Goal: Task Accomplishment & Management: Use online tool/utility

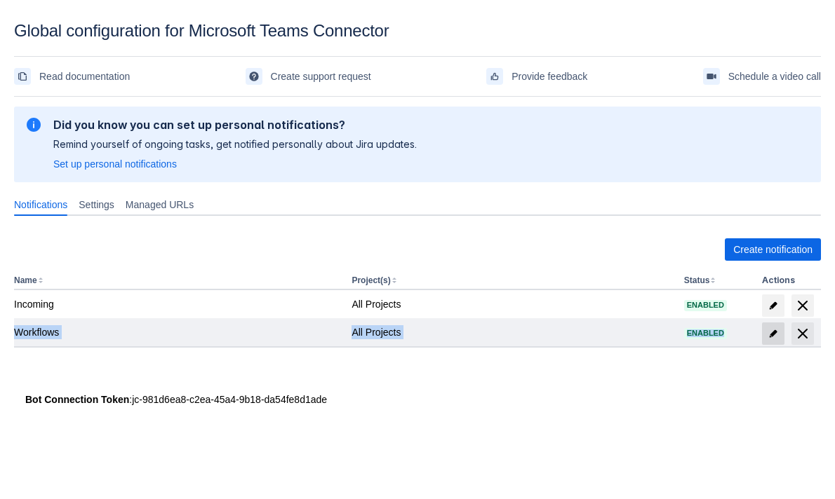
drag, startPoint x: 771, startPoint y: 304, endPoint x: 771, endPoint y: 323, distance: 18.9
click at [771, 323] on tbody "Incoming All Projects Enabled Workflows All Projects Enabled" at bounding box center [417, 318] width 807 height 56
click at [772, 335] on span "edit" at bounding box center [772, 333] width 11 height 11
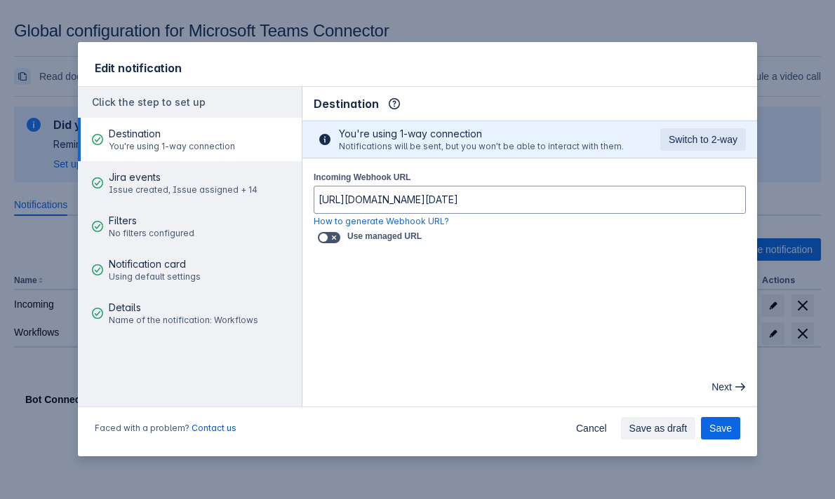
click at [433, 300] on main "Destination Info This determines how and where the bot will send notifications …" at bounding box center [529, 247] width 454 height 320
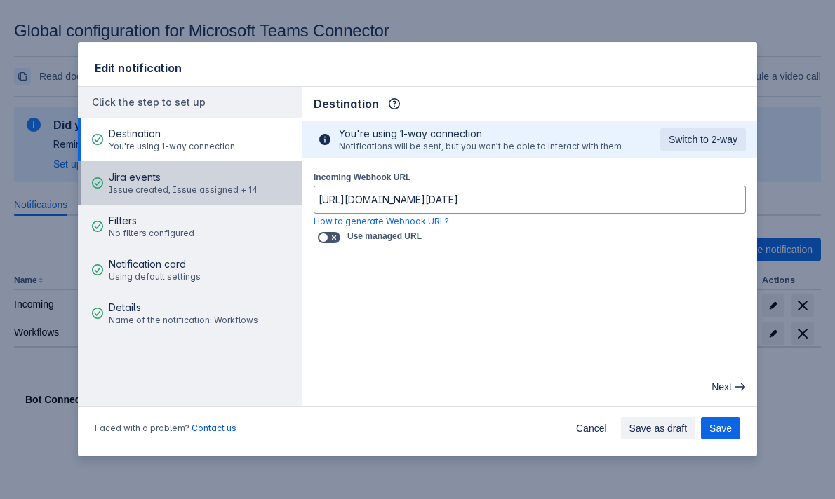
click at [203, 183] on span "Jira events" at bounding box center [183, 177] width 149 height 14
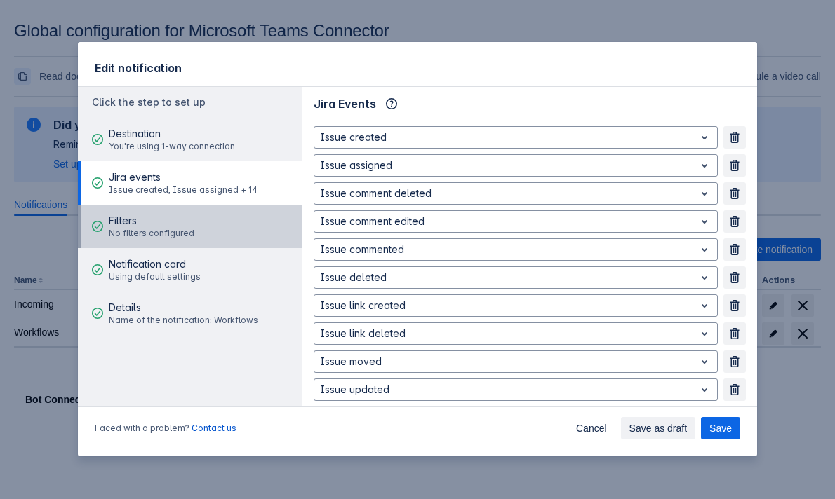
click at [186, 231] on span "No filters configured" at bounding box center [152, 233] width 86 height 11
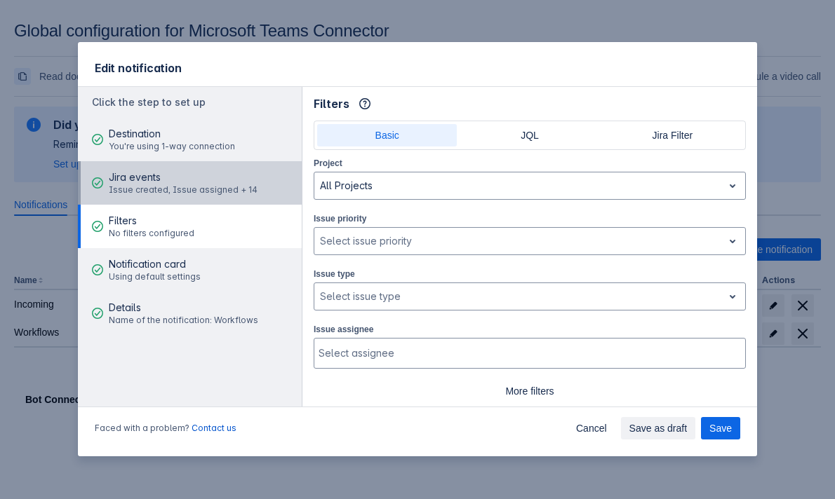
click at [193, 194] on span "Issue created, Issue assigned + 14" at bounding box center [183, 189] width 149 height 11
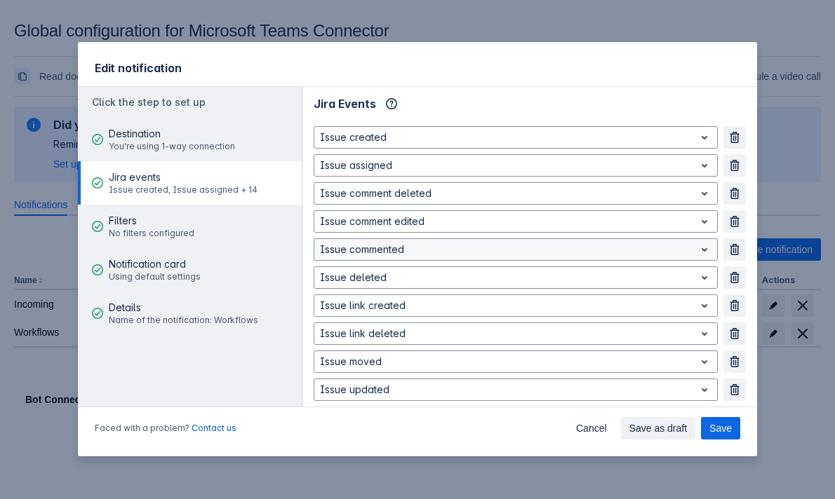
scroll to position [236, 0]
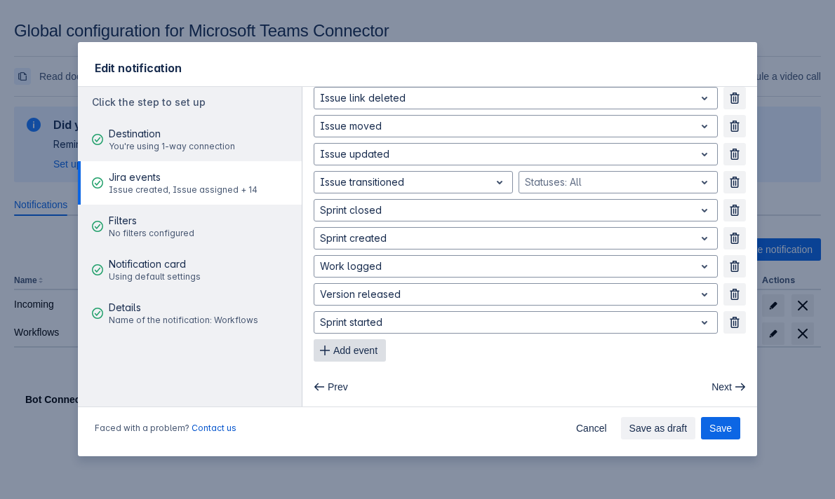
click at [332, 345] on button "Add event" at bounding box center [349, 350] width 72 height 22
click at [356, 350] on span "Add event" at bounding box center [355, 350] width 44 height 22
click at [347, 342] on span "Add event" at bounding box center [355, 350] width 44 height 22
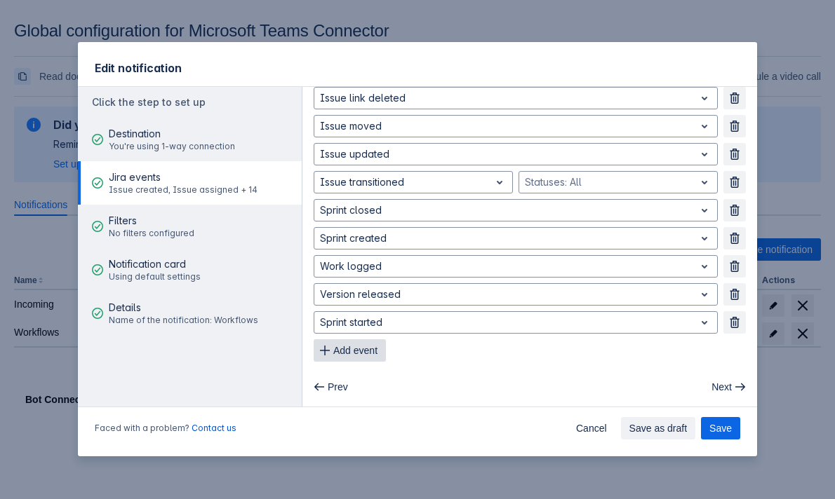
click at [347, 342] on span "Add event" at bounding box center [355, 350] width 44 height 22
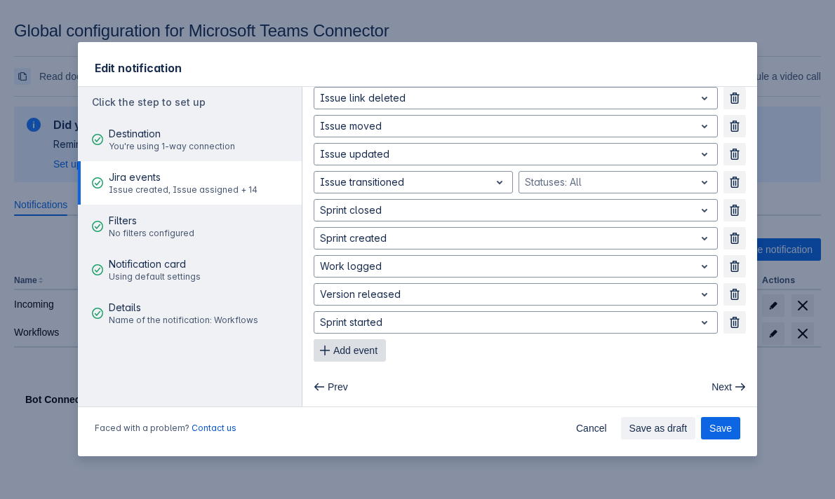
click at [347, 342] on span "Add event" at bounding box center [355, 350] width 44 height 22
click at [354, 363] on div "Issue created Remove Issue assigned Remove Issue comment deleted Remove Issue c…" at bounding box center [529, 126] width 454 height 483
click at [354, 361] on span "Add event" at bounding box center [355, 350] width 44 height 22
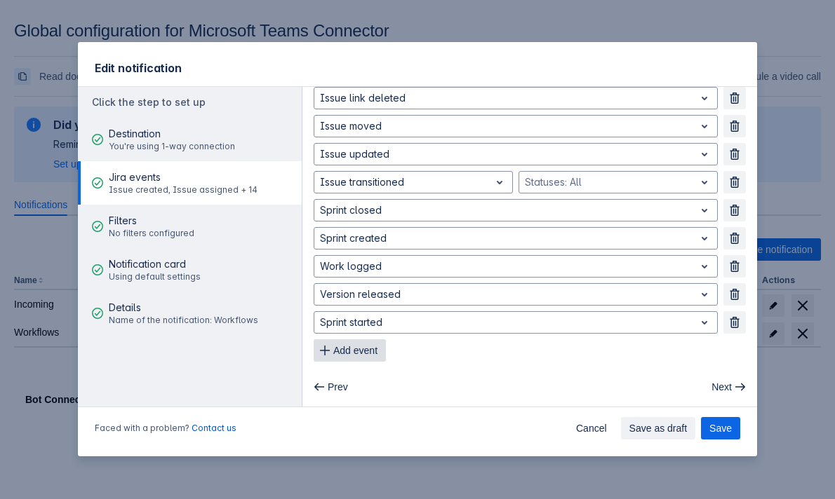
click at [354, 361] on span "Add event" at bounding box center [355, 350] width 44 height 22
click at [375, 375] on div "Prev Next" at bounding box center [529, 386] width 454 height 39
click at [363, 358] on span "Add event" at bounding box center [355, 350] width 44 height 22
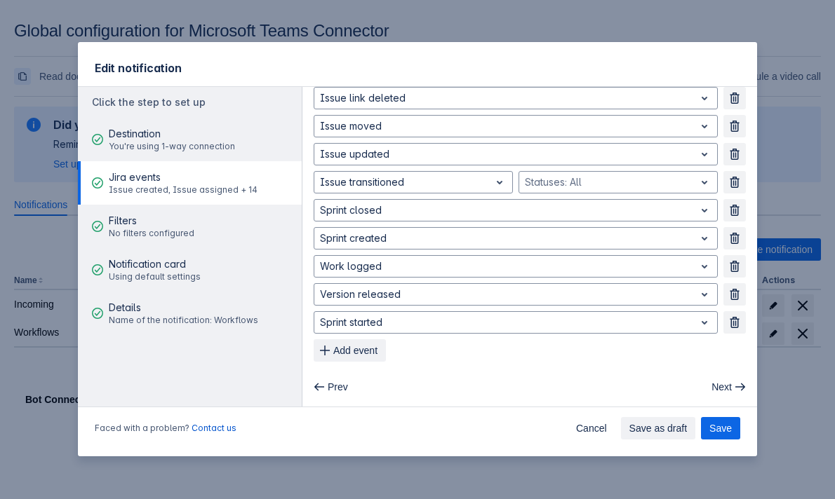
click at [390, 355] on div "Add event" at bounding box center [412, 350] width 199 height 22
click at [385, 353] on button "Add event" at bounding box center [349, 350] width 72 height 22
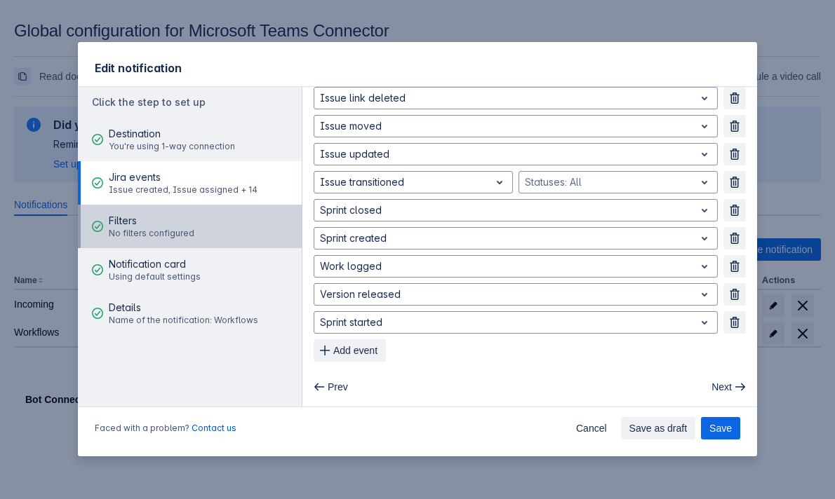
click at [234, 231] on button "Filters No filters configured" at bounding box center [190, 226] width 224 height 43
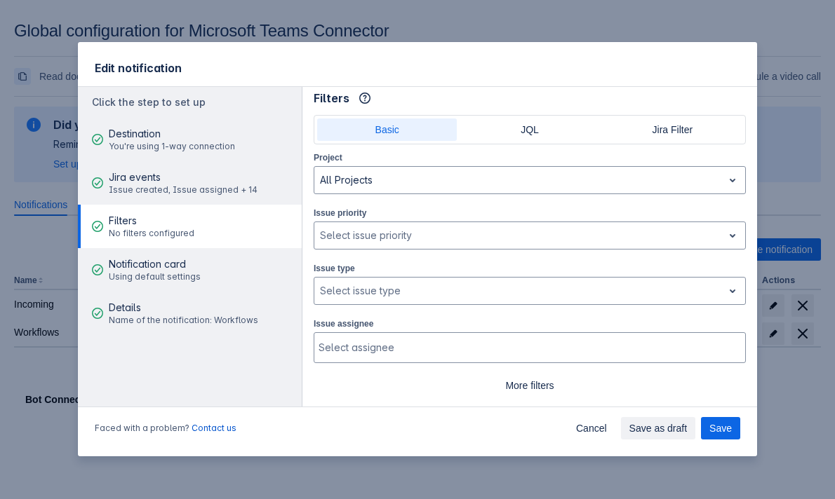
scroll to position [35, 0]
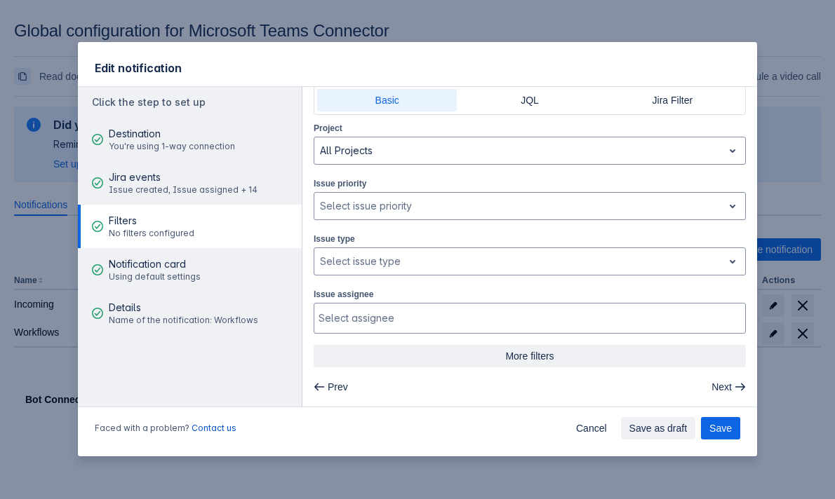
click at [521, 365] on span "More filters" at bounding box center [529, 356] width 415 height 22
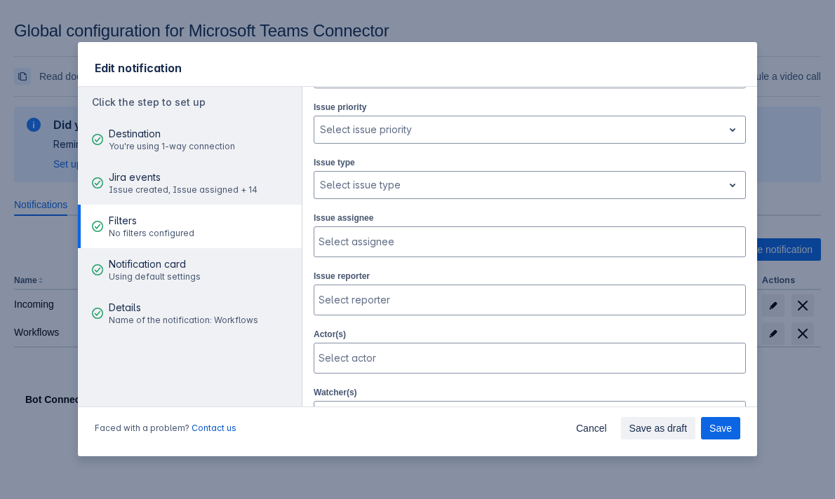
scroll to position [0, 0]
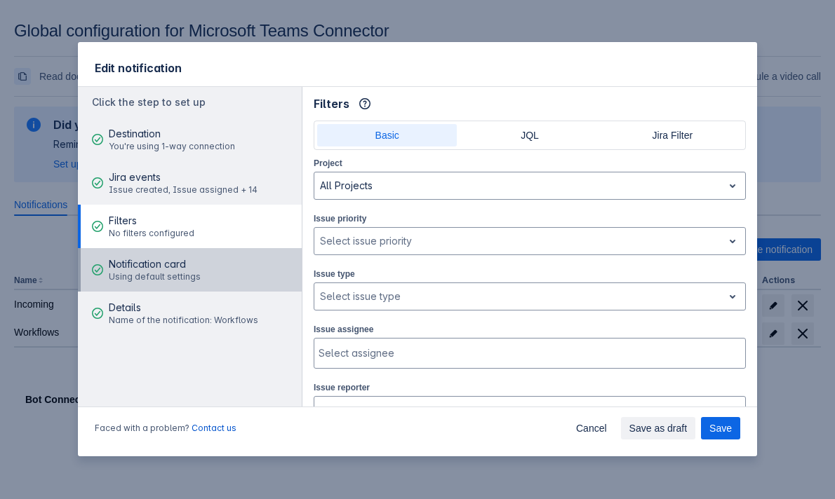
click at [176, 267] on span "Notification card" at bounding box center [155, 264] width 92 height 14
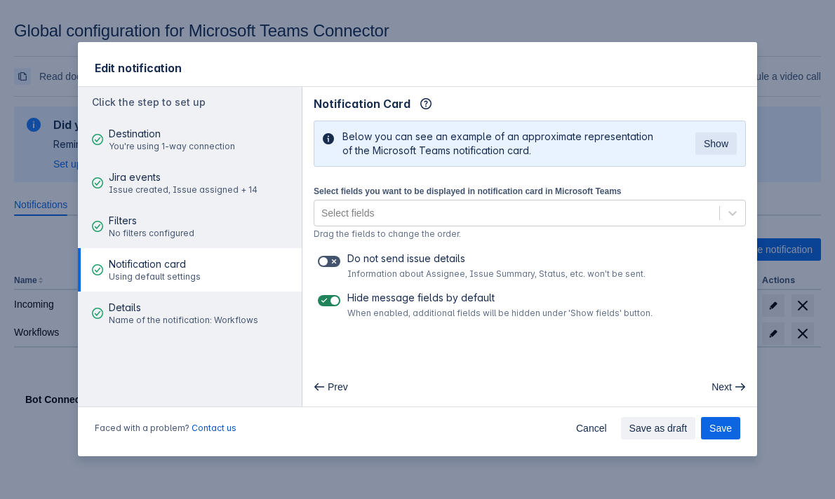
click at [447, 229] on div "Select fields you want to be displayed in notification card in Microsoft Teams …" at bounding box center [529, 212] width 432 height 57
click at [447, 209] on div "Select fields" at bounding box center [516, 213] width 405 height 22
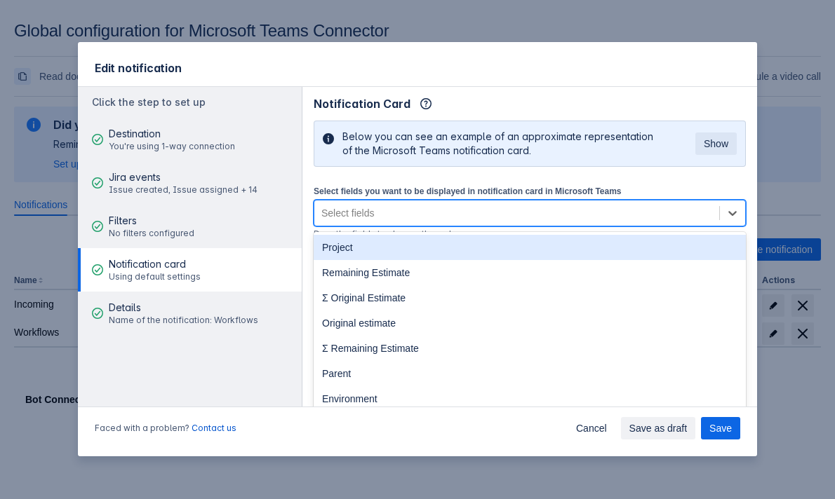
click at [447, 209] on div "Select fields" at bounding box center [516, 213] width 405 height 22
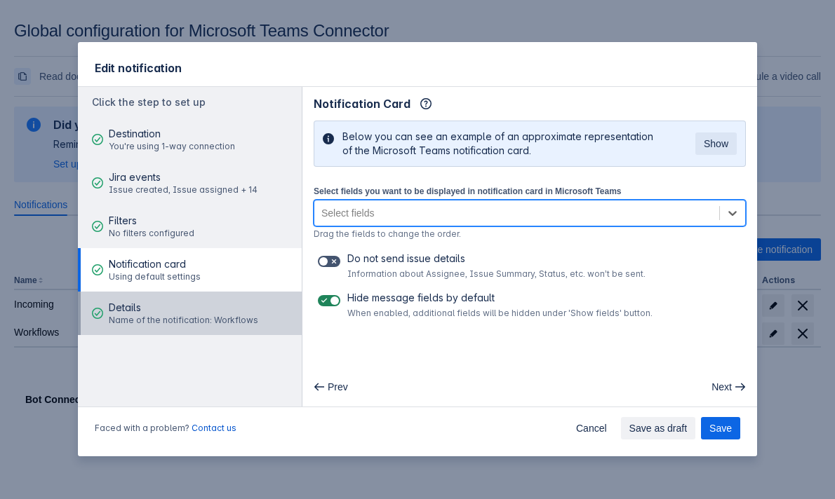
click at [208, 313] on span "Details" at bounding box center [183, 308] width 149 height 14
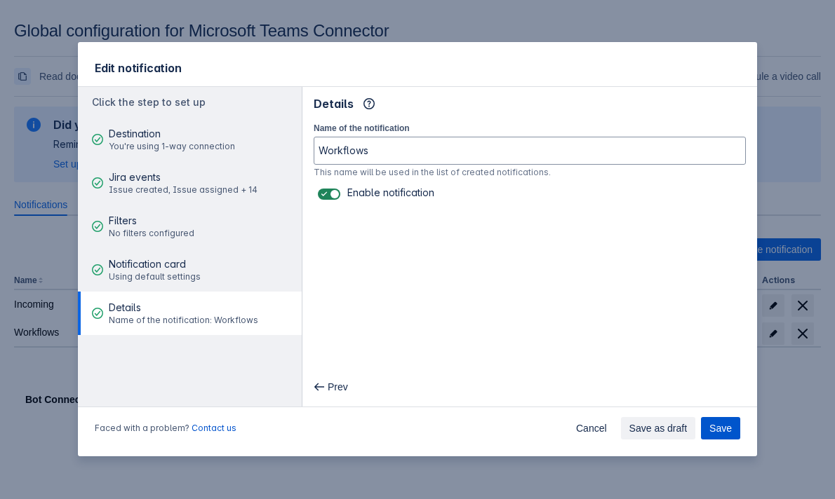
click at [731, 434] on span "Save" at bounding box center [720, 428] width 22 height 22
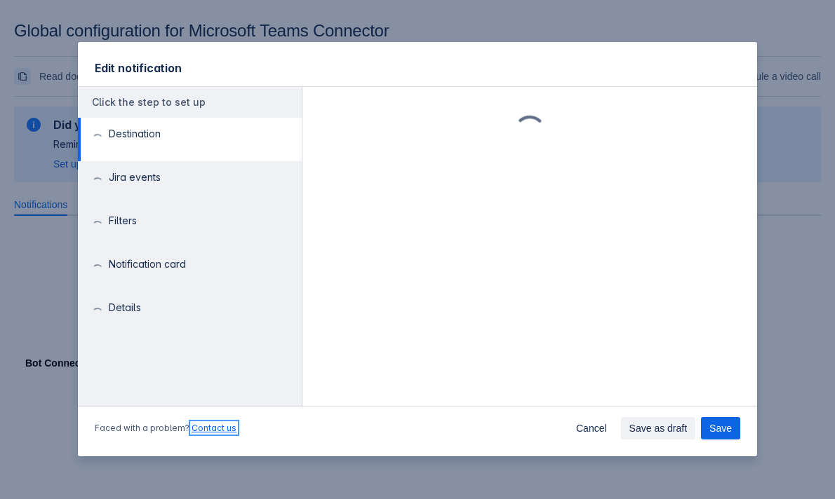
click at [203, 428] on link "Contact us" at bounding box center [213, 428] width 45 height 11
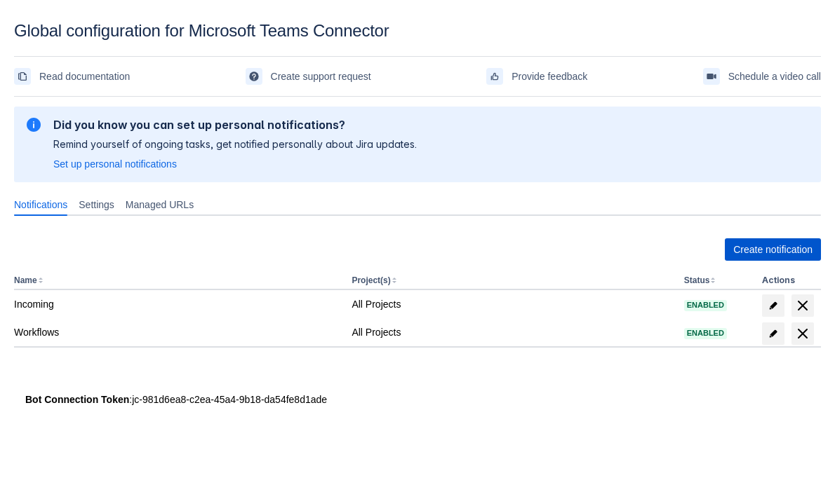
click at [755, 258] on span "Create notification" at bounding box center [772, 249] width 79 height 22
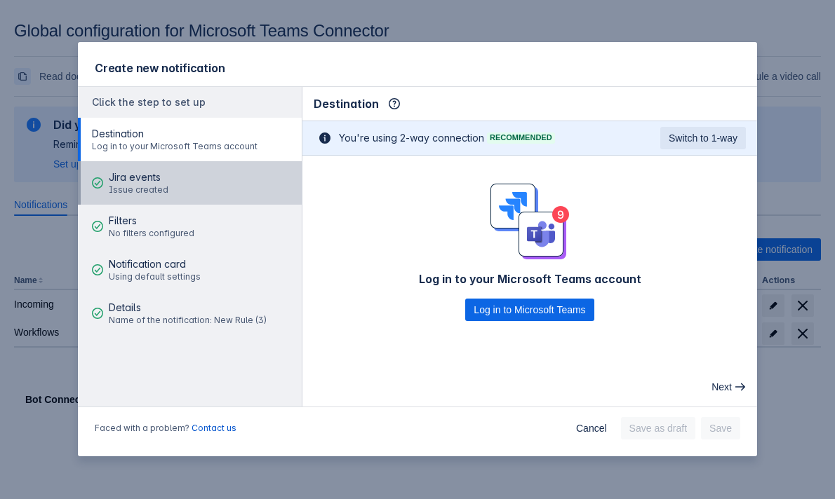
click at [194, 193] on button "Jira events Issue created" at bounding box center [190, 182] width 224 height 43
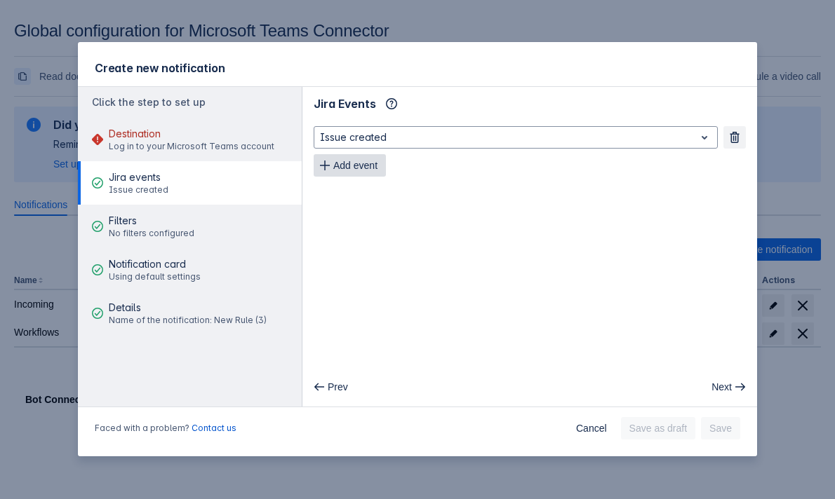
click at [377, 169] on span "Add event" at bounding box center [355, 165] width 44 height 22
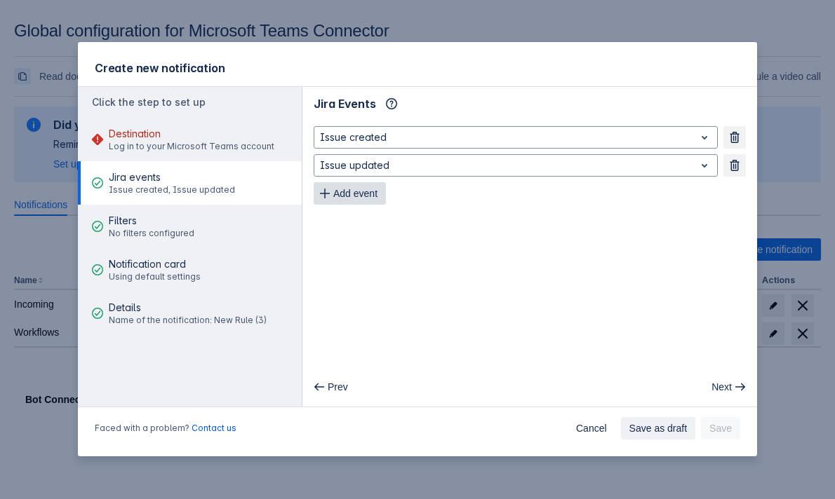
click at [373, 188] on span "Add event" at bounding box center [355, 193] width 44 height 22
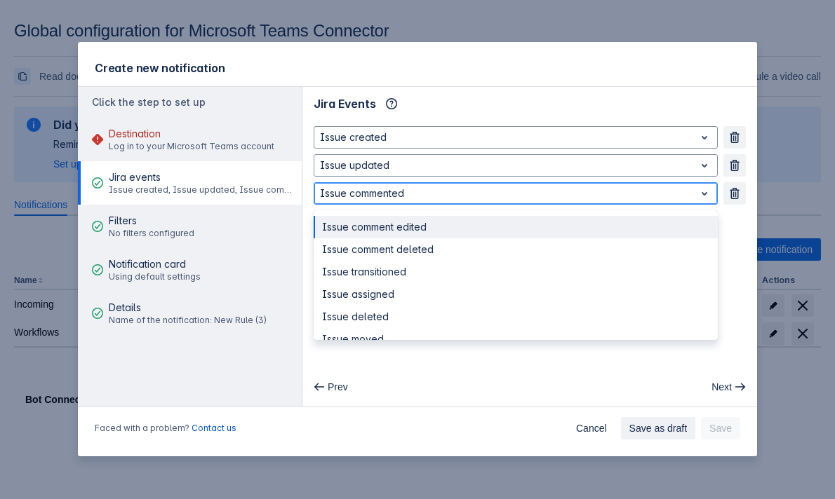
click at [377, 194] on div at bounding box center [504, 193] width 369 height 17
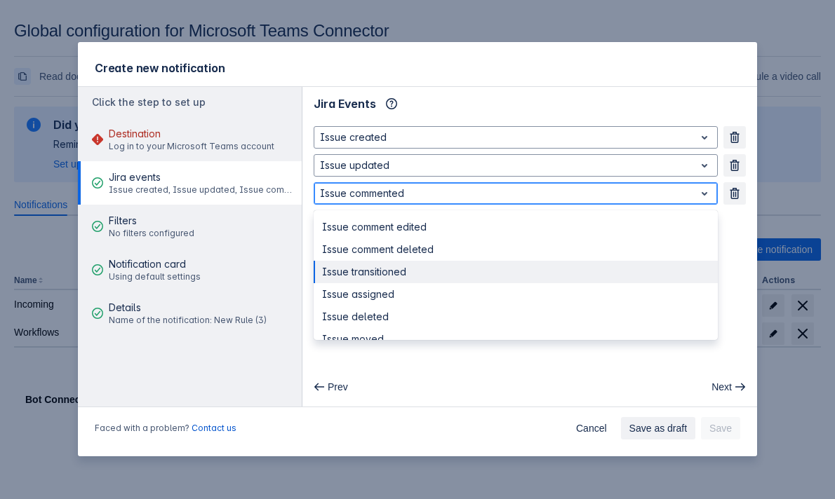
scroll to position [173, 0]
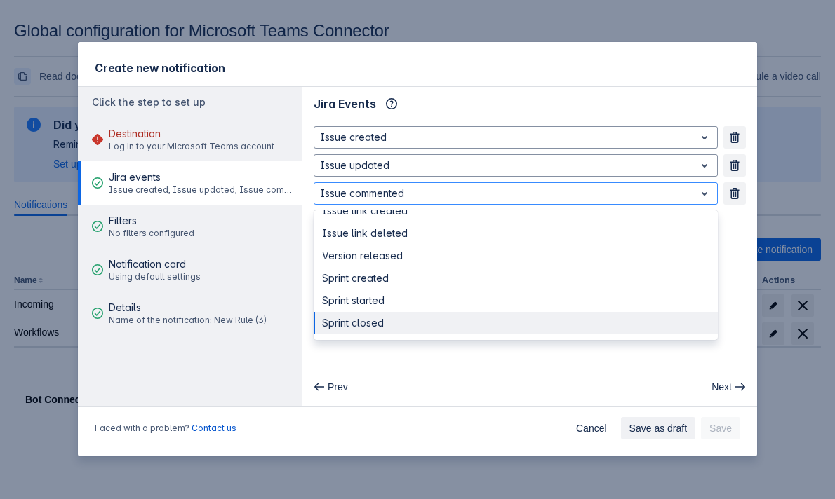
click at [404, 380] on div "Prev Next" at bounding box center [529, 387] width 443 height 22
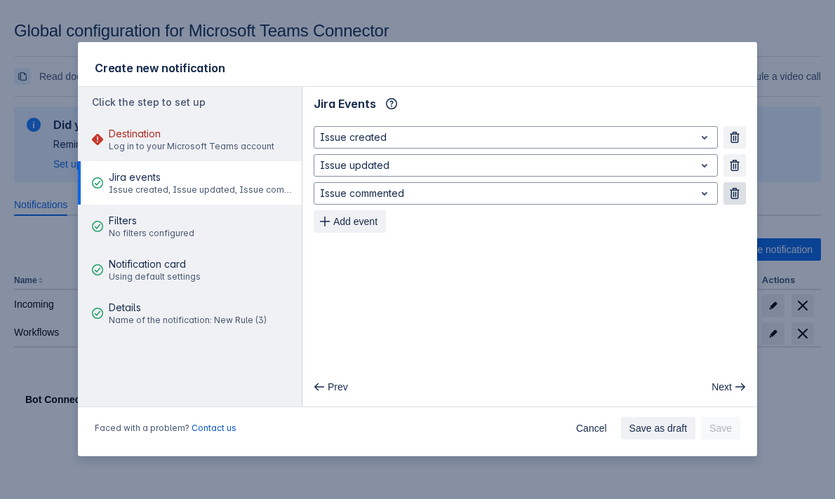
click at [732, 187] on button "Remove" at bounding box center [734, 193] width 22 height 22
click at [732, 171] on span "button" at bounding box center [734, 165] width 11 height 11
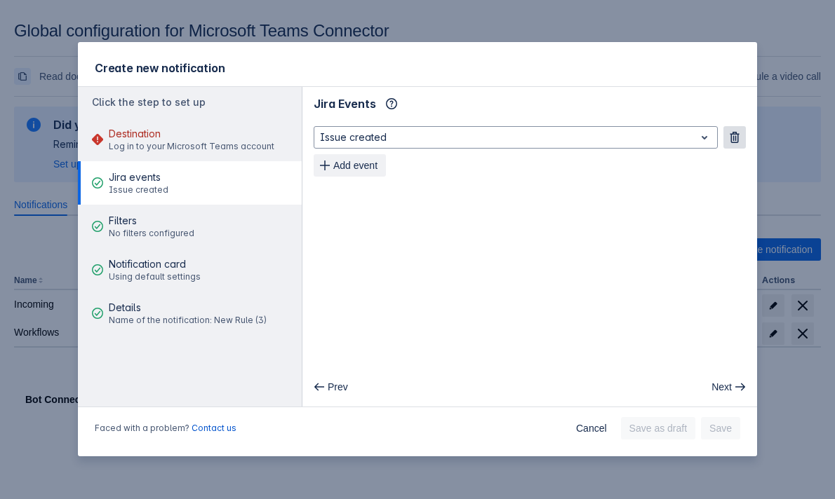
click at [732, 147] on button "Remove" at bounding box center [734, 137] width 22 height 22
click at [654, 184] on main "Jira Events Info Add event Prev Next" at bounding box center [529, 247] width 454 height 320
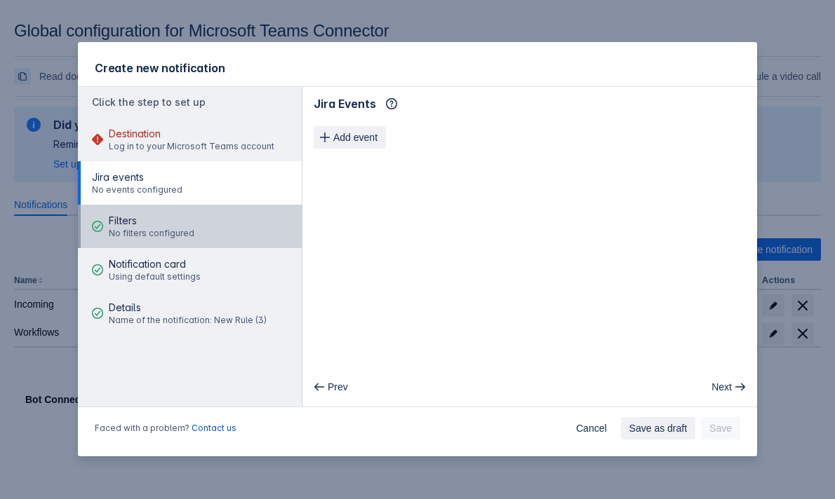
click at [216, 243] on button "Filters No filters configured" at bounding box center [190, 226] width 224 height 43
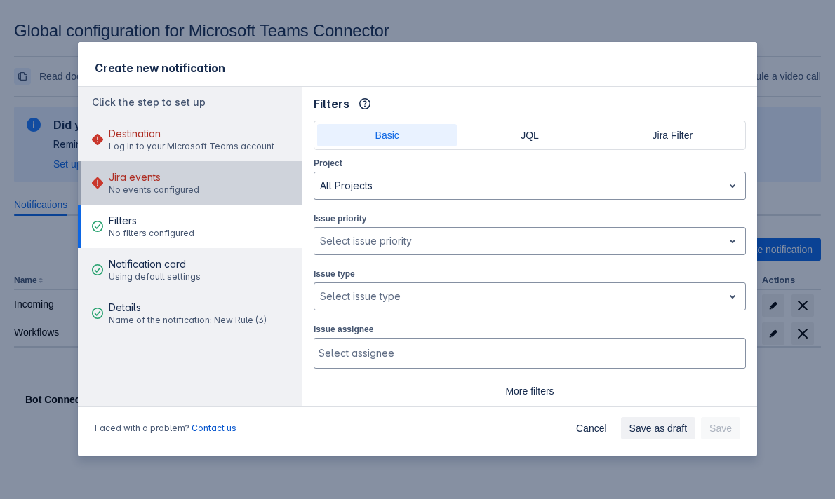
click at [209, 189] on button "Jira events No events configured" at bounding box center [190, 182] width 224 height 43
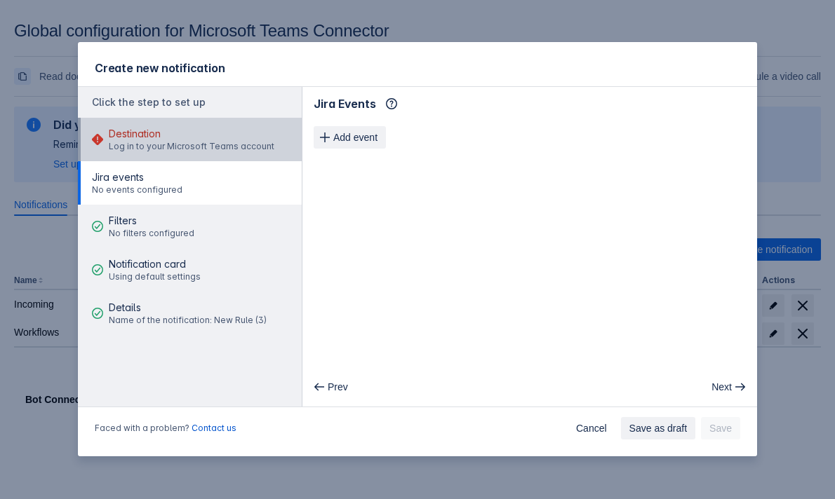
click at [211, 148] on span "Log in to your Microsoft Teams account" at bounding box center [192, 146] width 166 height 11
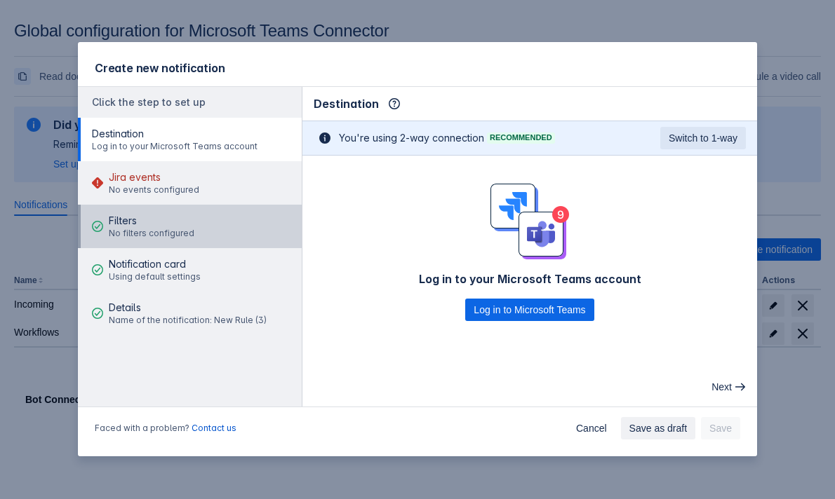
click at [200, 231] on button "Filters No filters configured" at bounding box center [190, 226] width 224 height 43
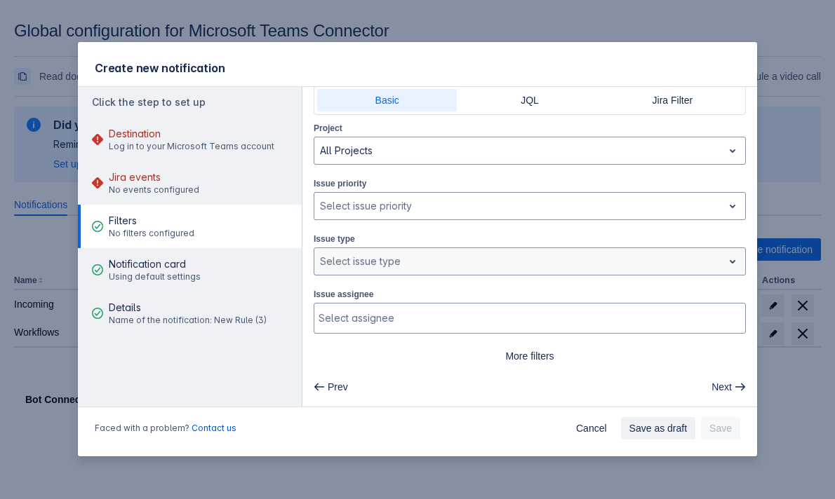
scroll to position [22, 0]
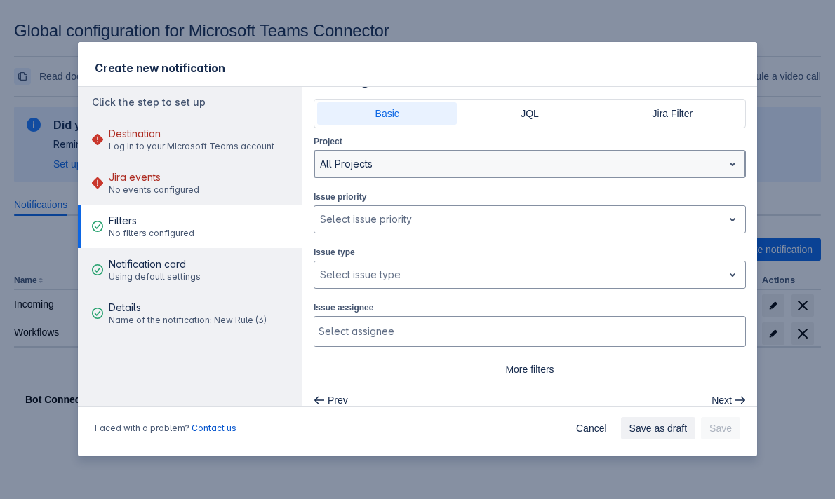
click at [494, 177] on div "All Projects" at bounding box center [529, 164] width 432 height 28
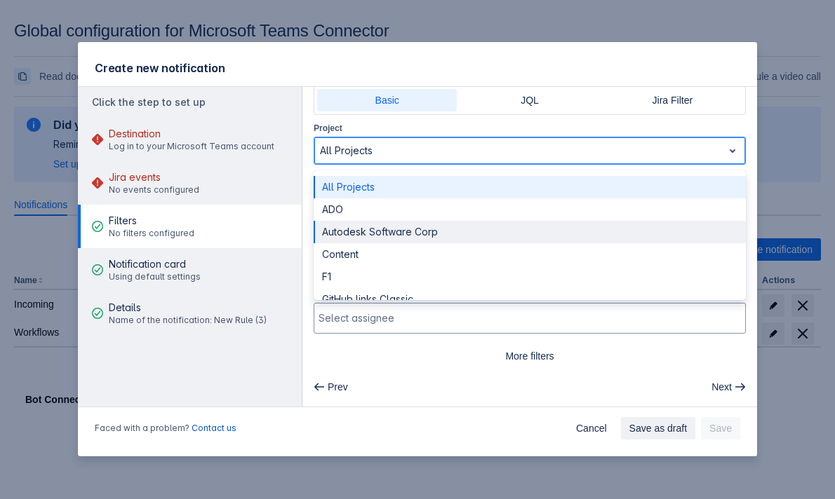
scroll to position [106, 0]
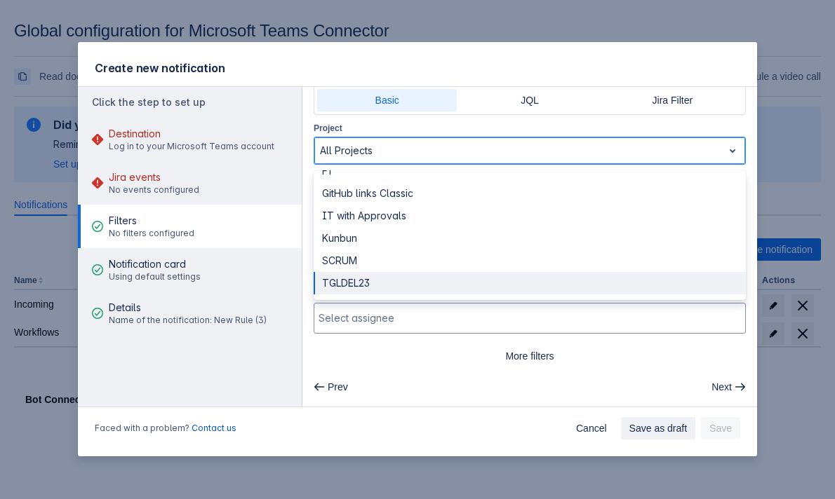
click at [453, 281] on div "TGLDEL23" at bounding box center [529, 283] width 432 height 22
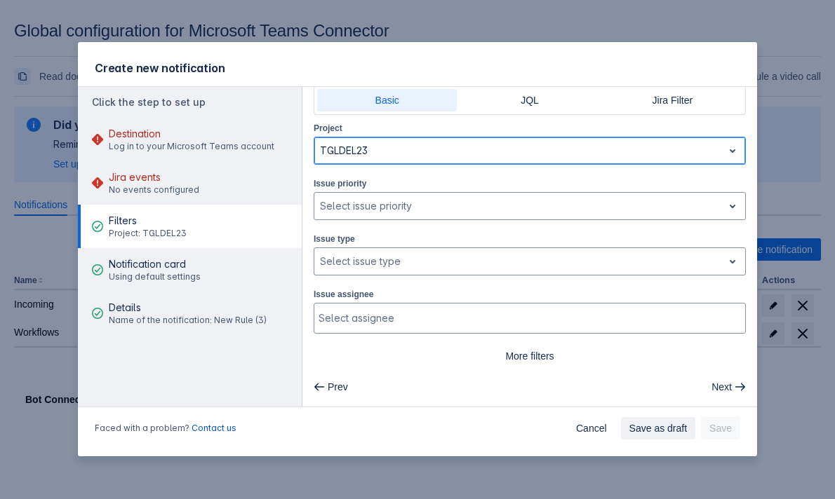
click at [412, 157] on div at bounding box center [518, 150] width 397 height 17
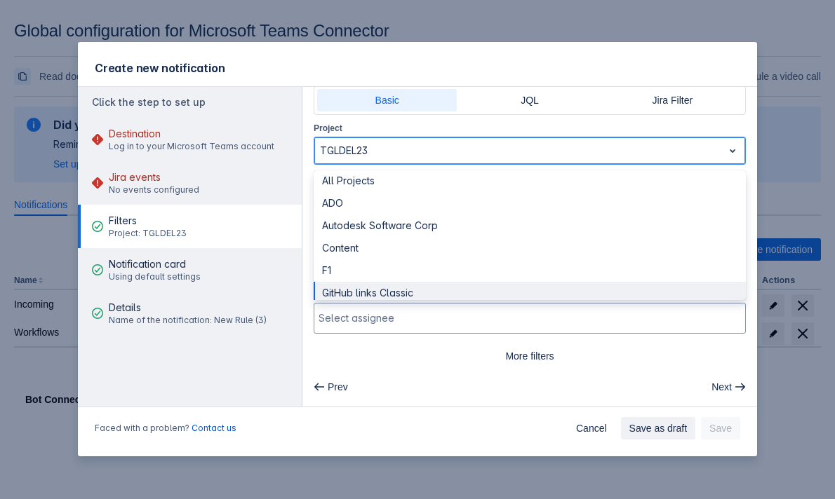
scroll to position [0, 0]
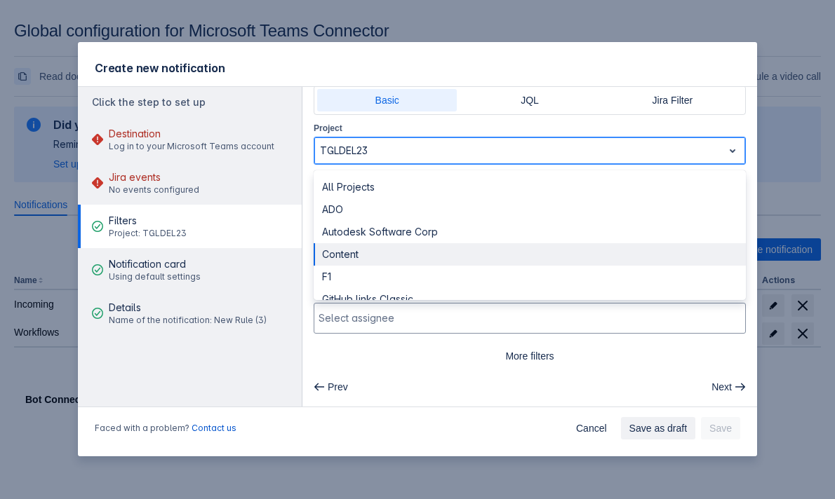
click at [401, 244] on div "Content" at bounding box center [529, 254] width 432 height 22
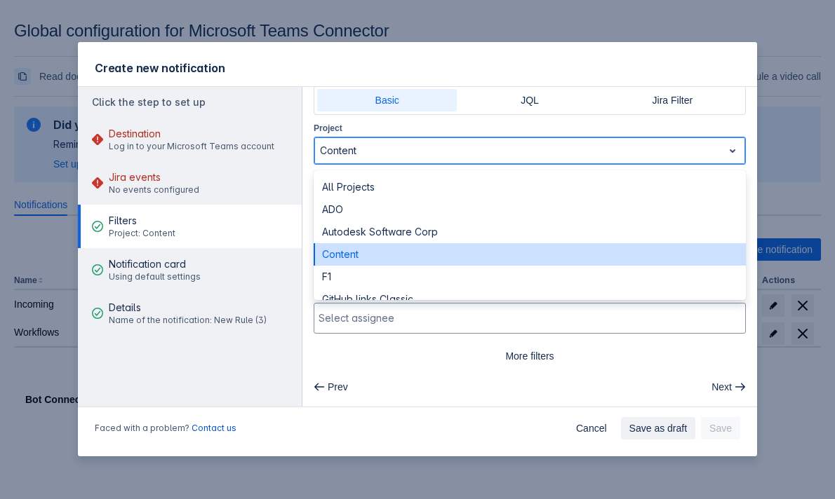
click at [383, 155] on div at bounding box center [518, 150] width 397 height 17
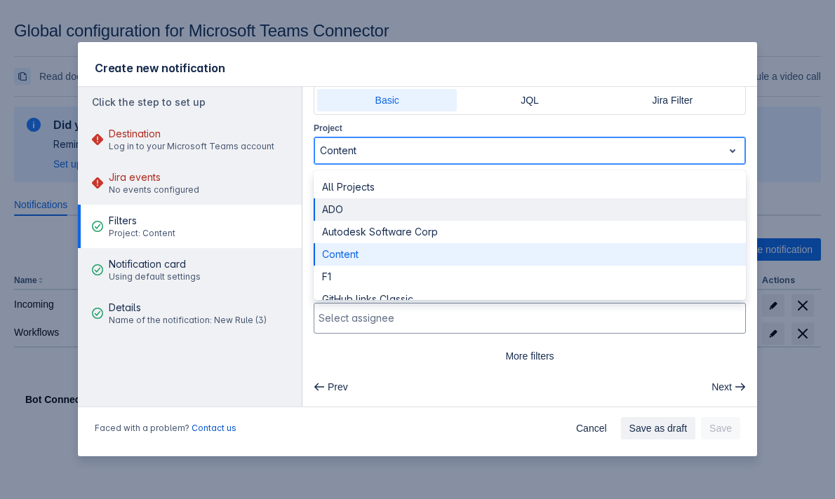
click at [383, 210] on div "ADO" at bounding box center [529, 209] width 432 height 22
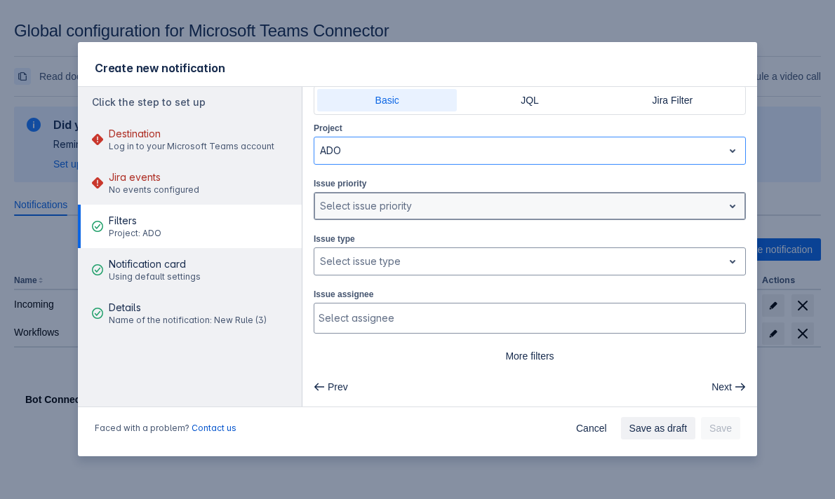
click at [382, 206] on div at bounding box center [518, 206] width 397 height 17
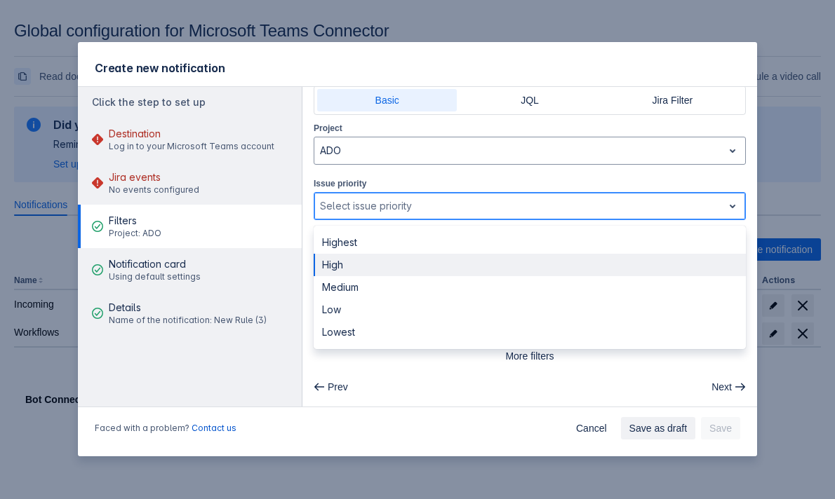
click at [380, 264] on div "High" at bounding box center [529, 265] width 432 height 22
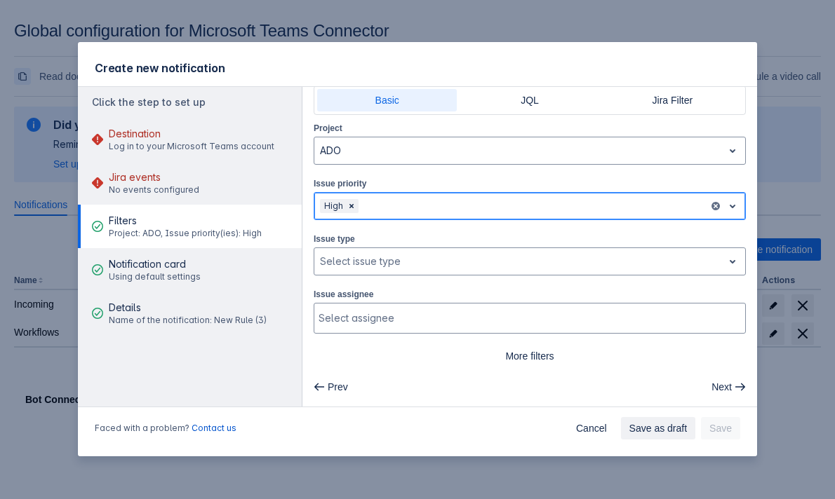
click at [393, 213] on div at bounding box center [532, 206] width 342 height 17
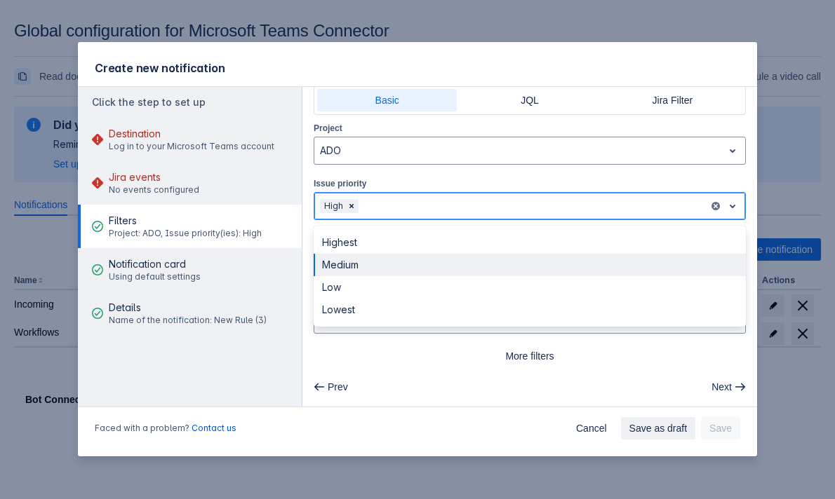
click at [393, 263] on div "Medium" at bounding box center [529, 265] width 432 height 22
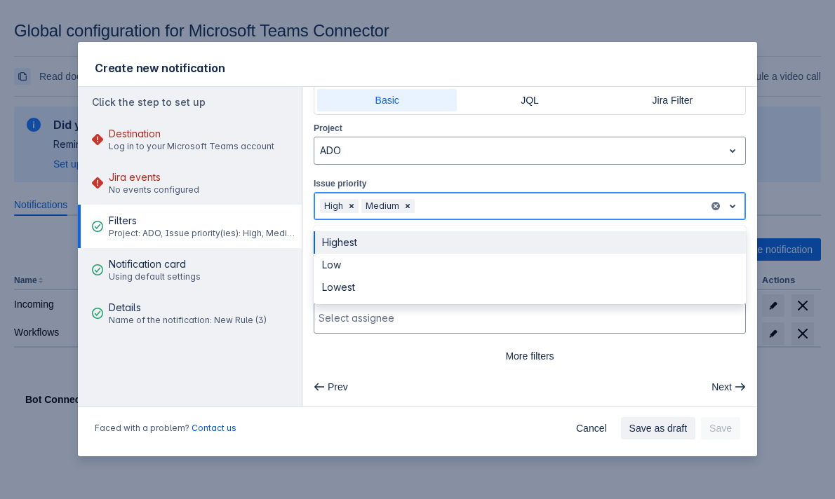
click at [430, 198] on div at bounding box center [559, 206] width 285 height 17
click at [430, 250] on div "Highest" at bounding box center [529, 242] width 432 height 22
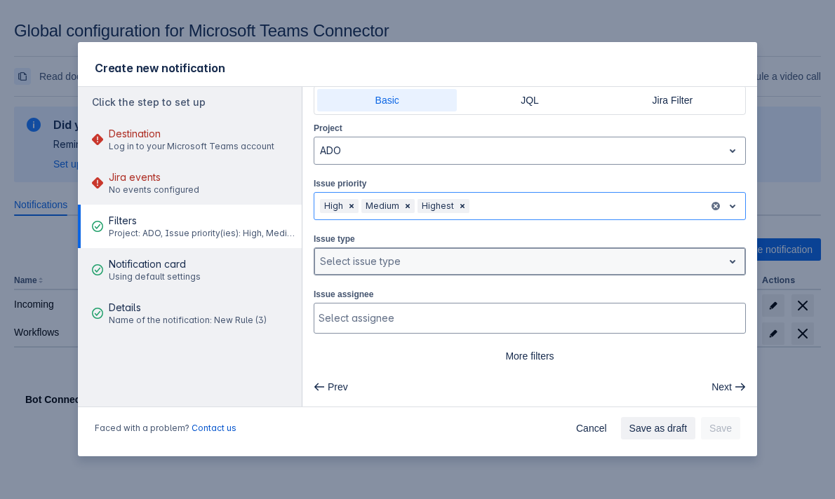
click at [428, 267] on div at bounding box center [518, 261] width 397 height 17
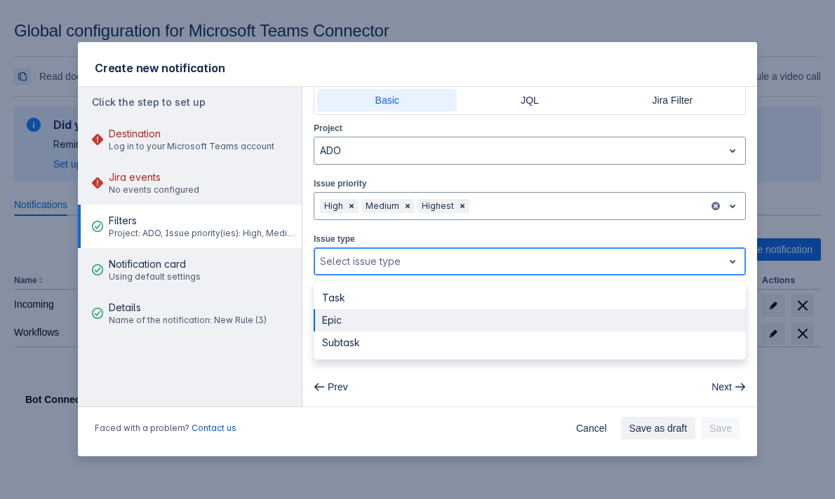
click at [410, 313] on div "Epic" at bounding box center [529, 320] width 432 height 22
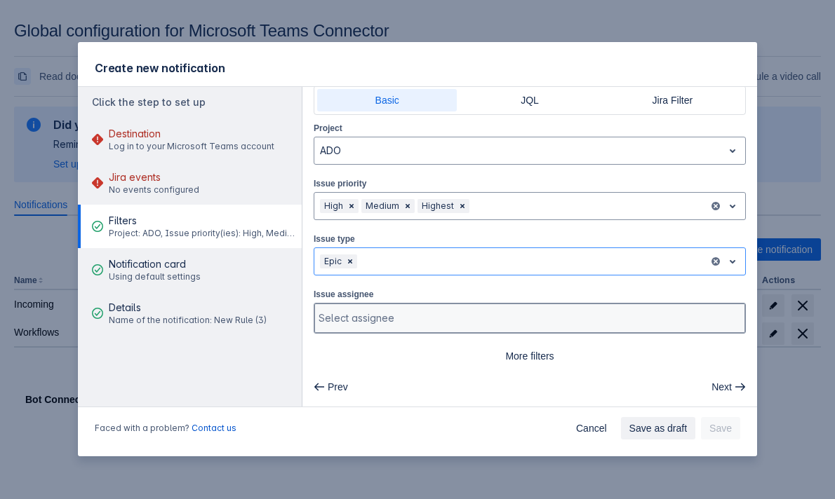
click at [407, 320] on div at bounding box center [527, 318] width 419 height 14
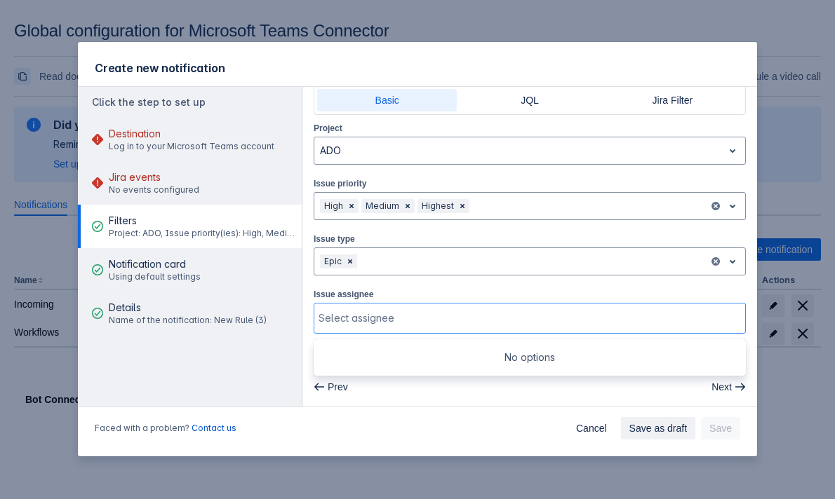
click at [379, 288] on div "Issue assignee Use Up and Down to choose options, press Enter to select the cur…" at bounding box center [529, 310] width 432 height 47
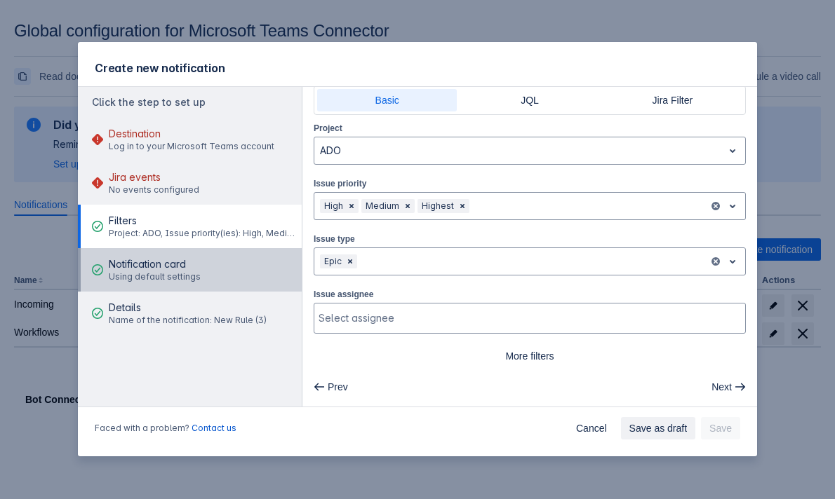
click at [227, 267] on button "Notification card Using default settings" at bounding box center [190, 269] width 224 height 43
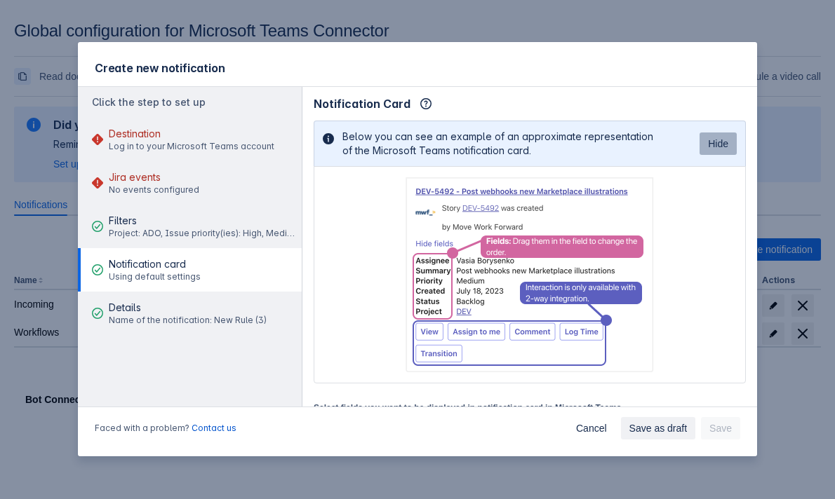
click at [727, 137] on span "Hide" at bounding box center [718, 144] width 20 height 22
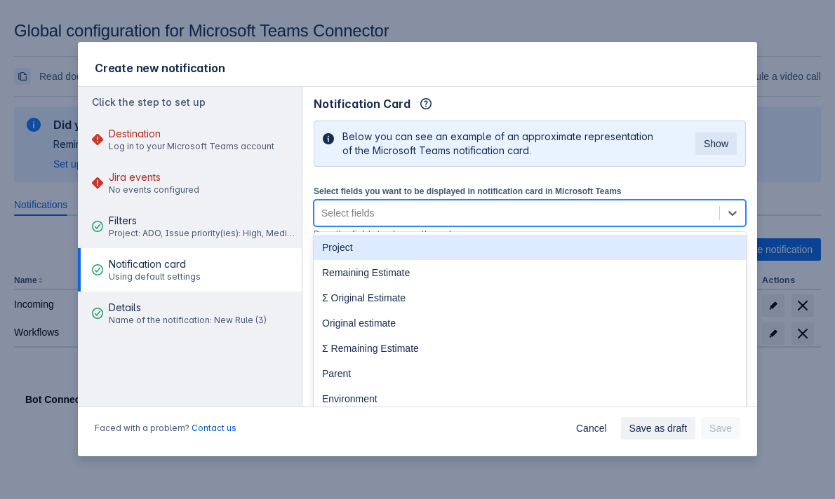
click at [479, 217] on div "Select fields" at bounding box center [516, 213] width 405 height 22
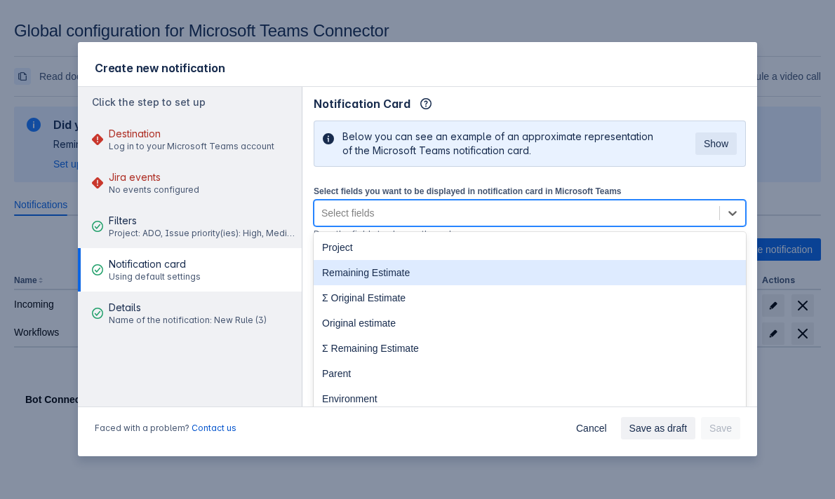
click at [458, 262] on div "Remaining Estimate" at bounding box center [529, 272] width 432 height 25
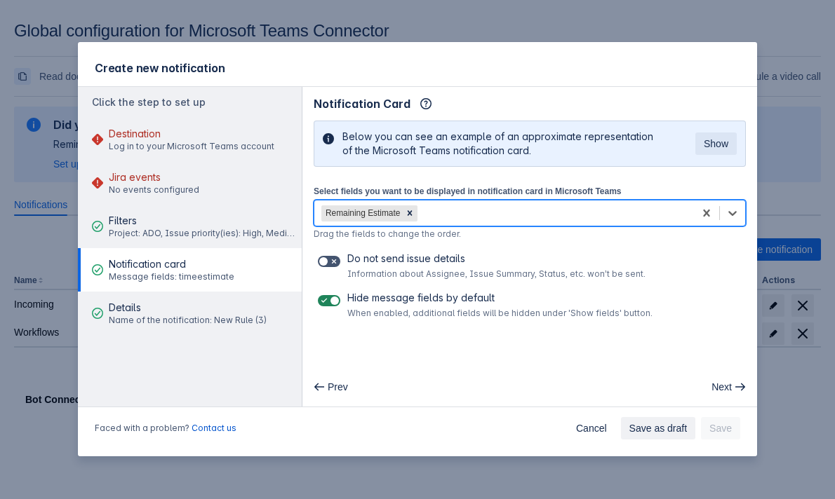
click at [474, 217] on div "Remaining Estimate" at bounding box center [503, 213] width 379 height 22
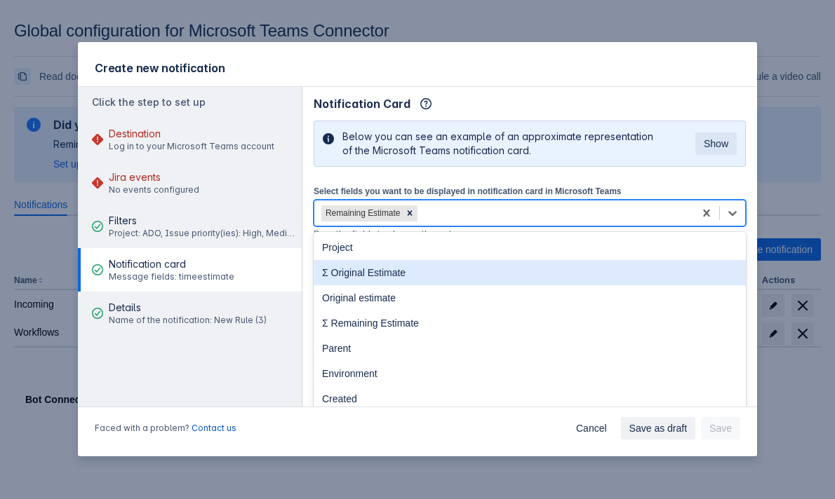
click at [474, 265] on div "Σ Original Estimate" at bounding box center [529, 272] width 432 height 25
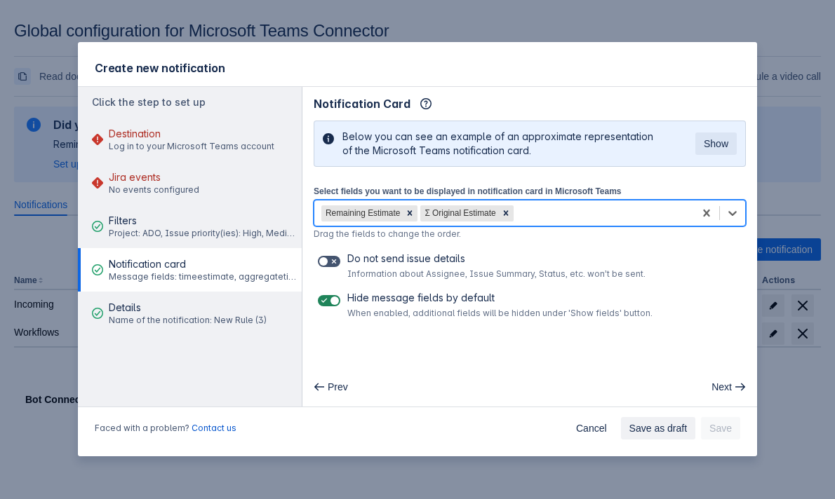
click at [579, 212] on div "Remaining Estimate Σ Original Estimate" at bounding box center [503, 213] width 379 height 22
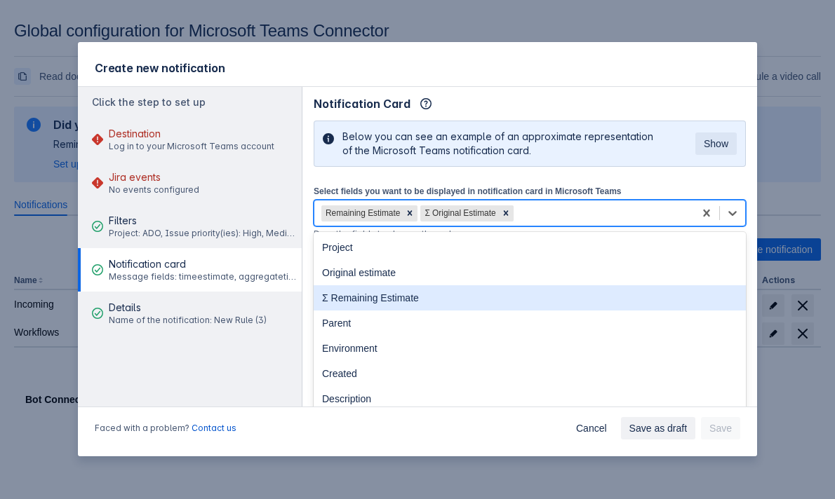
click at [525, 305] on div "Σ Remaining Estimate" at bounding box center [529, 297] width 432 height 25
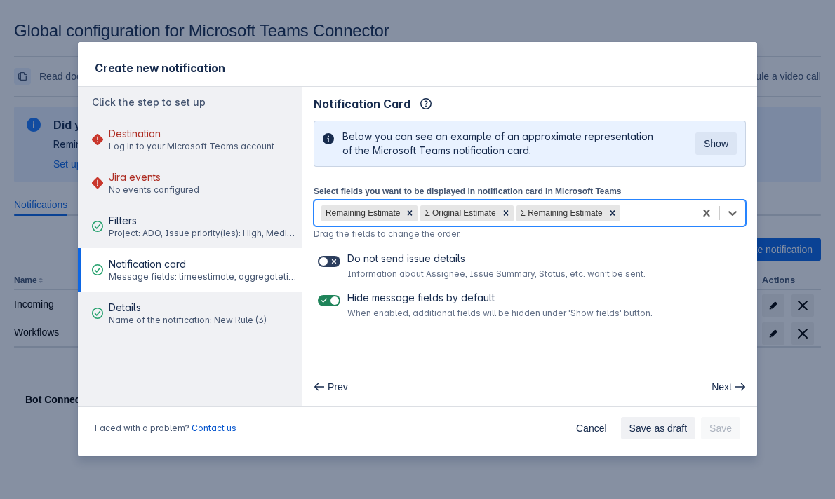
click at [326, 260] on span at bounding box center [323, 261] width 11 height 11
click at [326, 260] on input "checkbox" at bounding box center [322, 261] width 9 height 9
checkbox input "true"
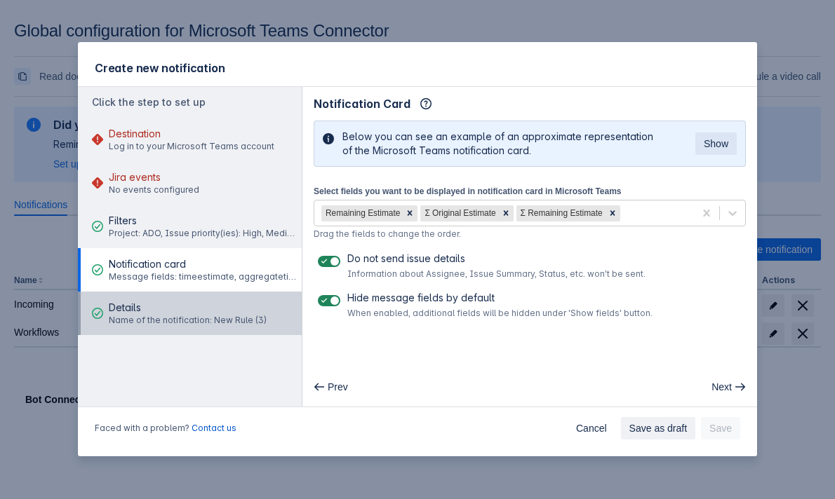
click at [248, 313] on span "Details" at bounding box center [188, 308] width 158 height 14
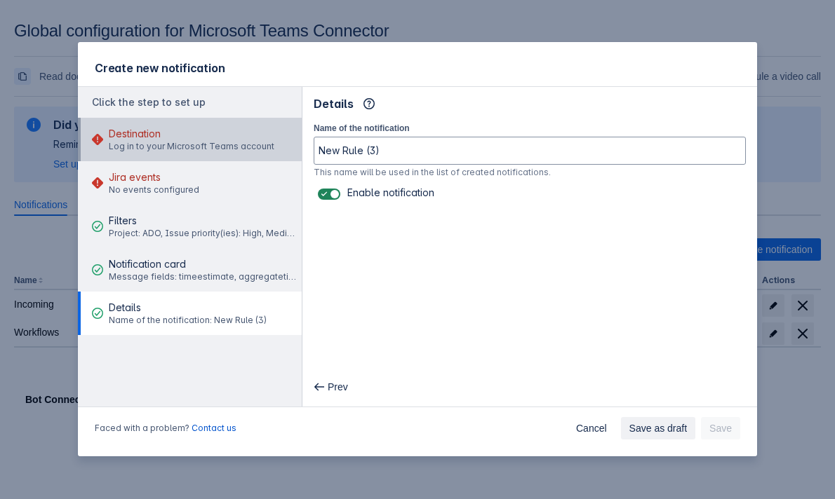
click at [243, 141] on span "Destination" at bounding box center [192, 134] width 166 height 14
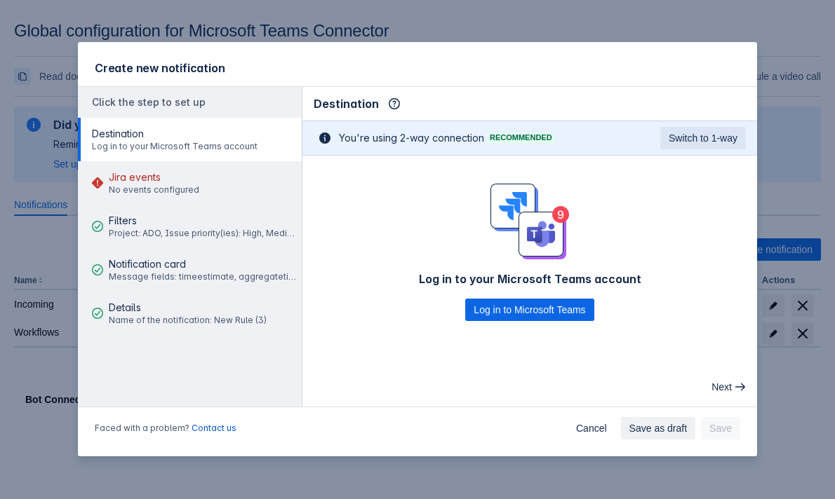
click at [531, 322] on div "Log in to your Microsoft Teams account Log in to Microsoft Teams" at bounding box center [529, 253] width 454 height 194
click at [531, 310] on span "Log in to Microsoft Teams" at bounding box center [529, 310] width 112 height 22
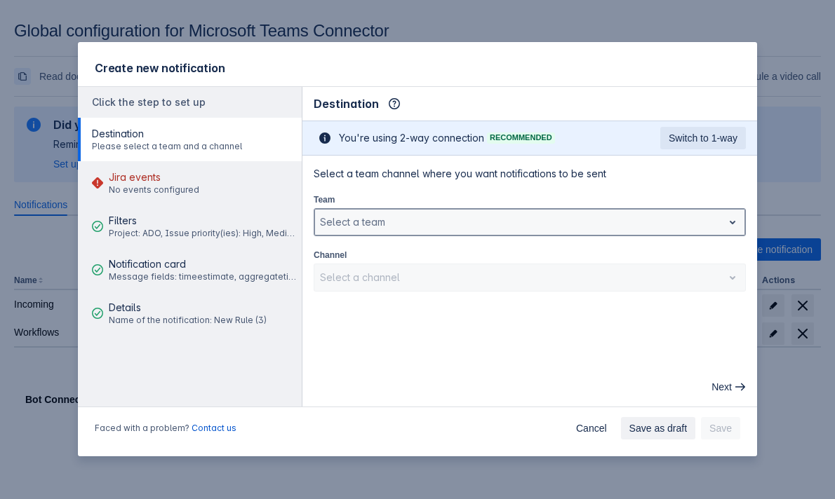
click at [536, 217] on div at bounding box center [518, 222] width 397 height 17
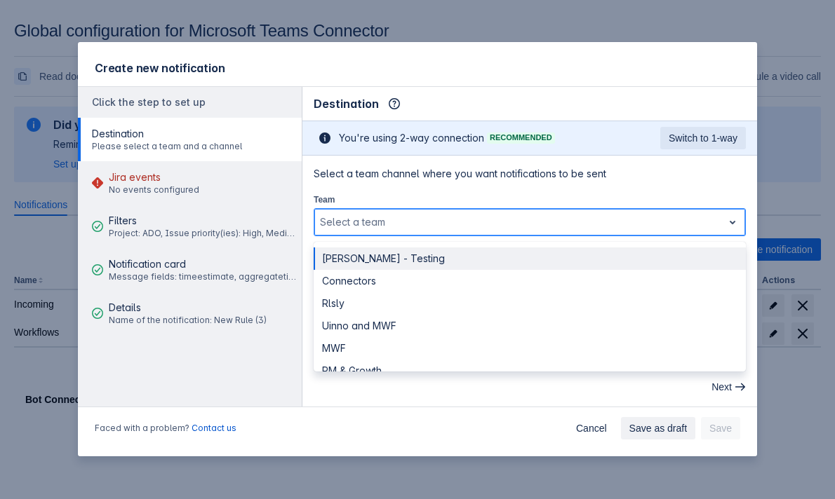
click at [468, 263] on div "[PERSON_NAME] - Testing" at bounding box center [529, 259] width 432 height 22
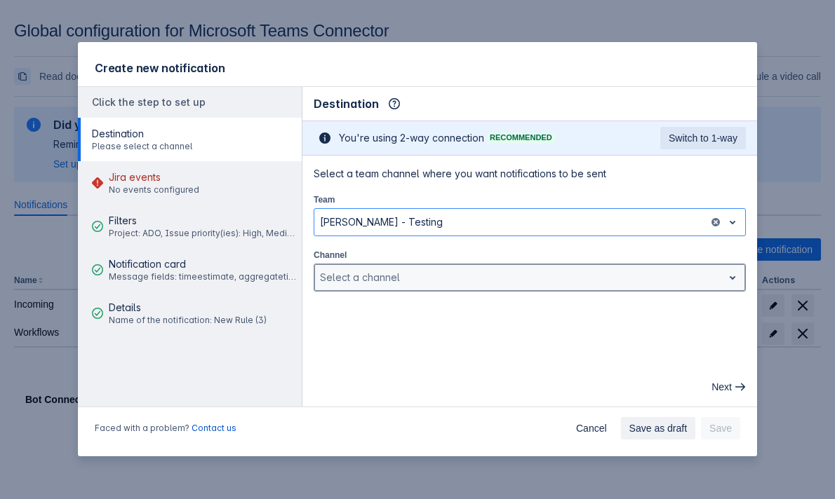
click at [465, 284] on div at bounding box center [518, 277] width 397 height 17
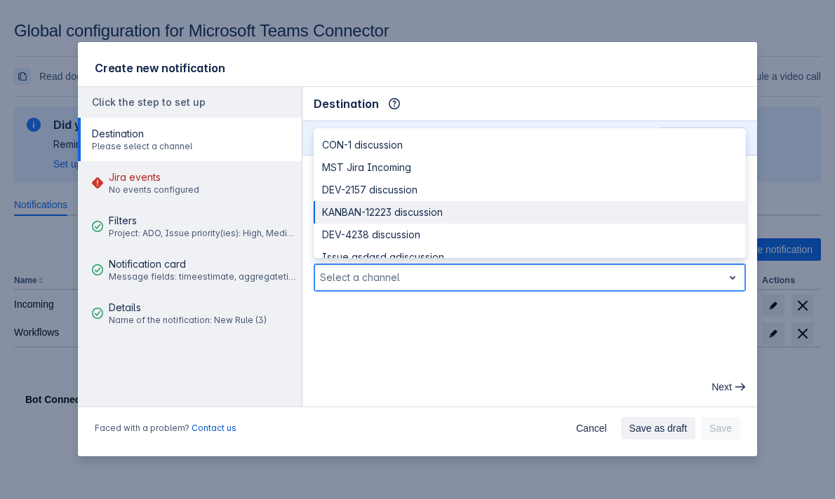
click at [461, 218] on div "KANBAN-12223 discussion" at bounding box center [529, 212] width 432 height 22
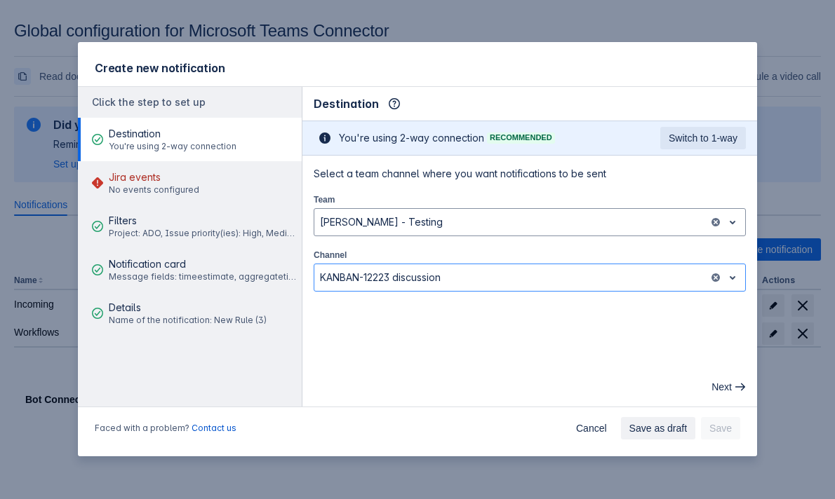
click at [653, 354] on main "Destination Info This determines how and where the bot will send notifications …" at bounding box center [529, 247] width 454 height 320
click at [722, 383] on span "Next" at bounding box center [721, 387] width 20 height 22
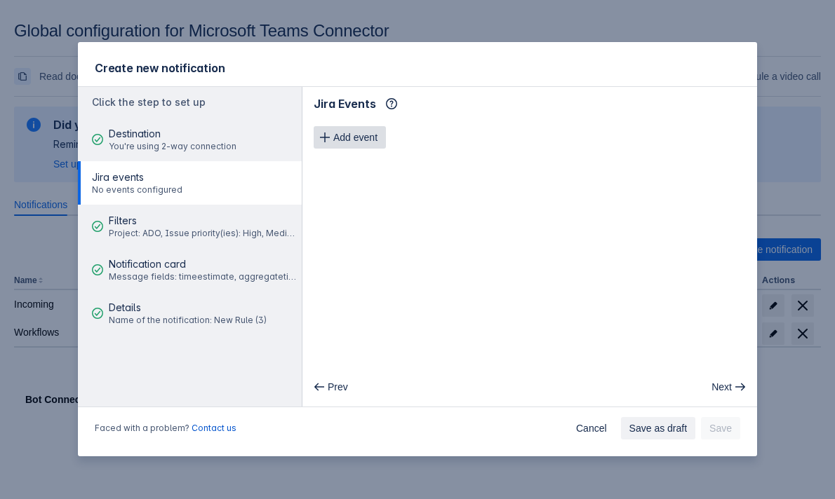
click at [363, 135] on span "Add event" at bounding box center [355, 137] width 44 height 22
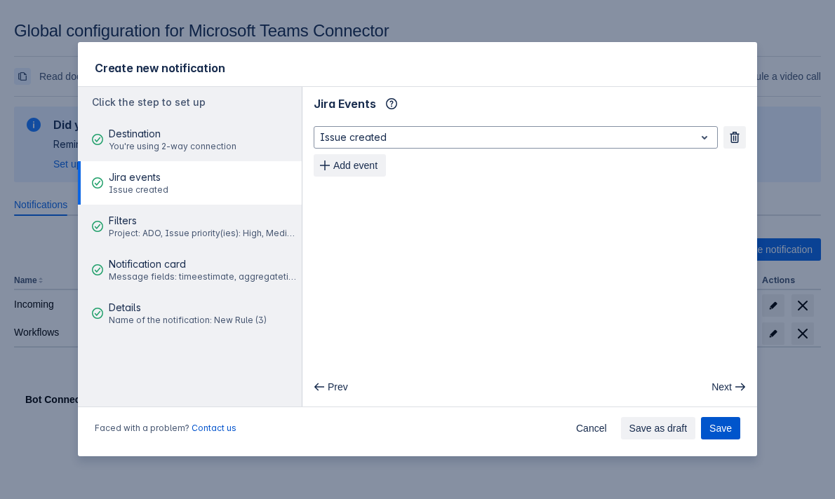
click at [722, 428] on span "Save" at bounding box center [720, 428] width 22 height 22
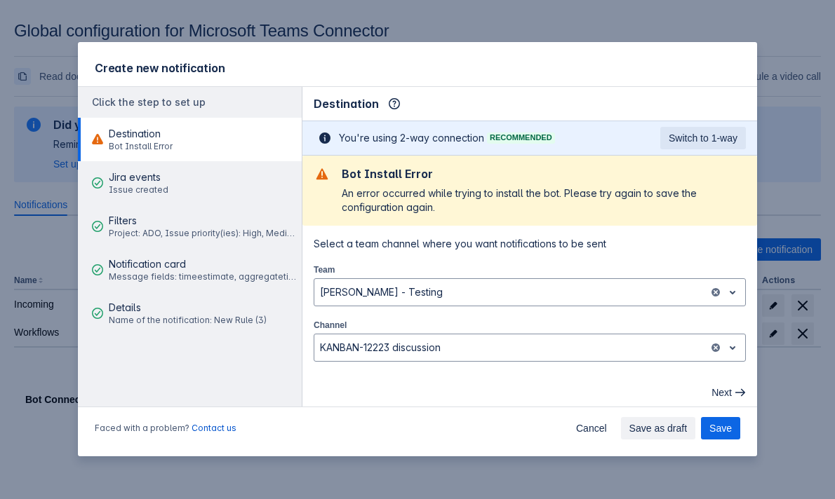
scroll to position [6, 0]
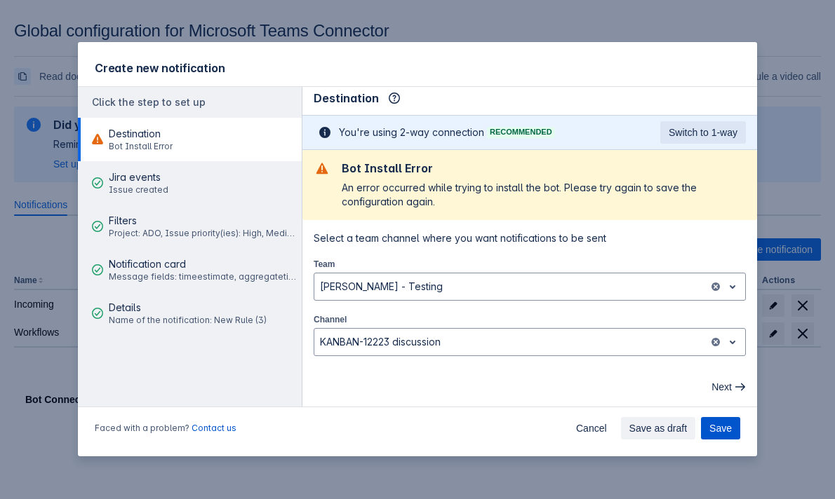
click at [720, 428] on span "Save" at bounding box center [720, 428] width 22 height 22
